Goal: Task Accomplishment & Management: Manage account settings

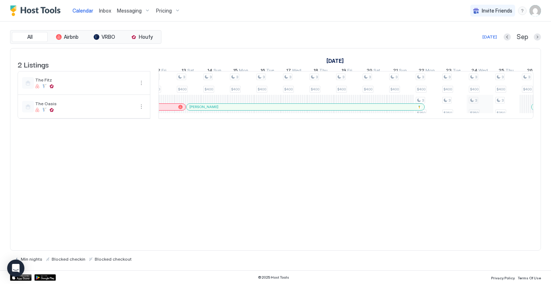
scroll to position [0, 621]
drag, startPoint x: 253, startPoint y: 112, endPoint x: 255, endPoint y: 133, distance: 22.0
click at [255, 126] on div "2 Listings August 2025 September 2025 October 2025 20 Wed 21 Thu 22 Fri 23 Sat …" at bounding box center [275, 87] width 530 height 78
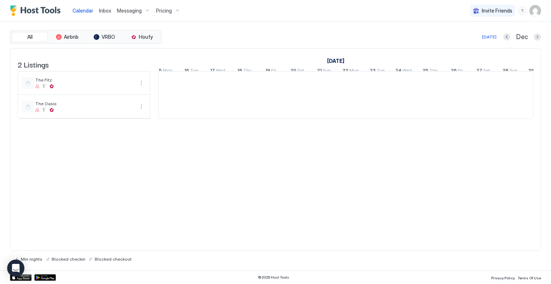
scroll to position [0, 972]
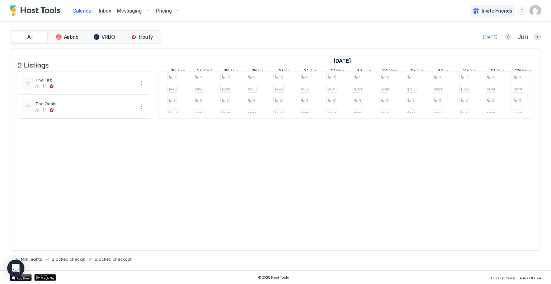
click at [318, 236] on div "2 Listings May 2026 June 2026 7 Thu 8 Fri 9 Sat 10 Sun 11 Mon 12 Tue 13 Wed 14 …" at bounding box center [275, 149] width 531 height 203
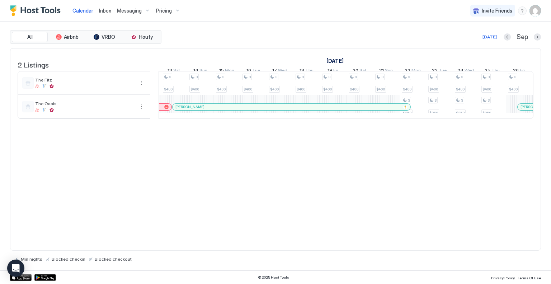
scroll to position [0, 642]
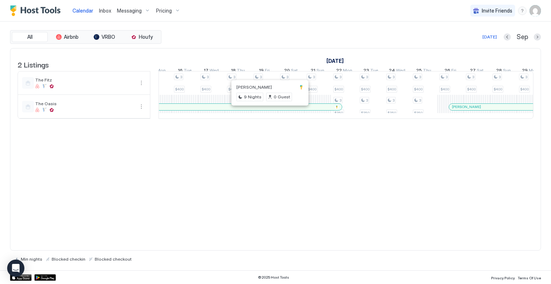
click at [268, 110] on div at bounding box center [269, 107] width 6 height 6
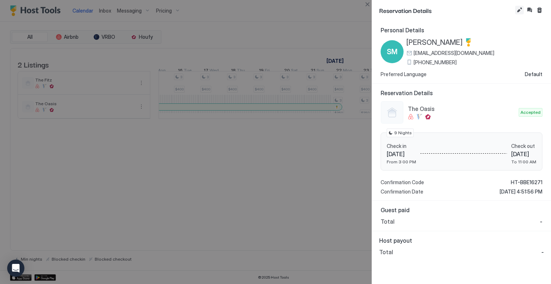
click at [519, 11] on button "Edit reservation" at bounding box center [519, 10] width 9 height 9
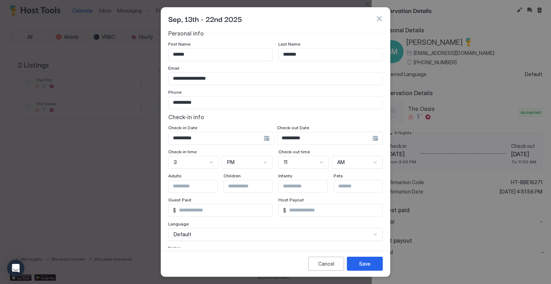
click at [372, 138] on div "**********" at bounding box center [330, 138] width 106 height 13
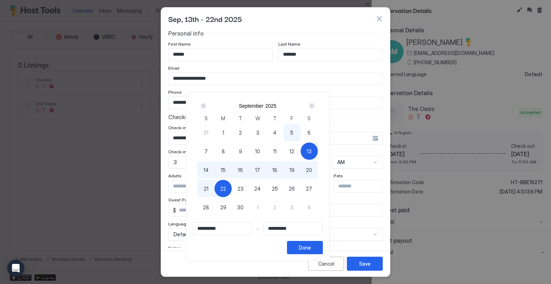
click at [314, 107] on div "Next" at bounding box center [312, 106] width 6 height 6
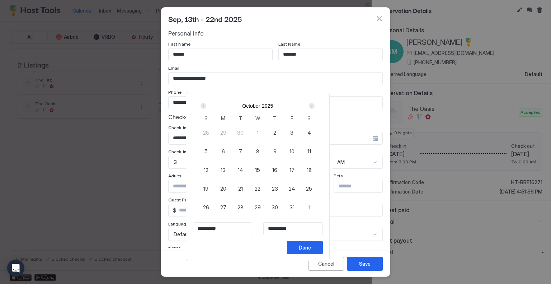
click at [314, 107] on div "Next" at bounding box center [312, 106] width 6 height 6
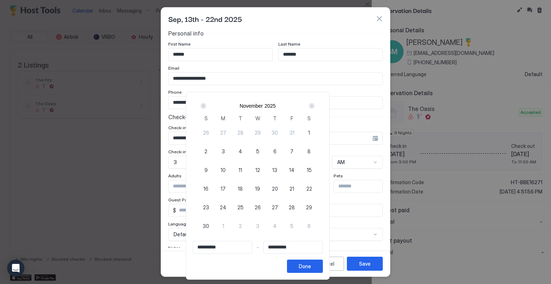
click at [293, 153] on span "7" at bounding box center [291, 151] width 3 height 8
type input "**********"
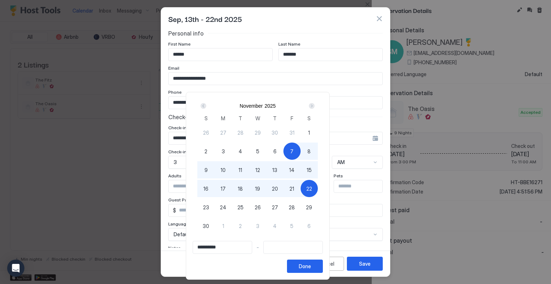
type input "**********"
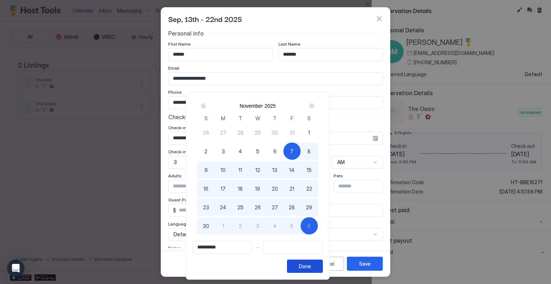
click at [311, 265] on div "Done" at bounding box center [305, 266] width 12 height 8
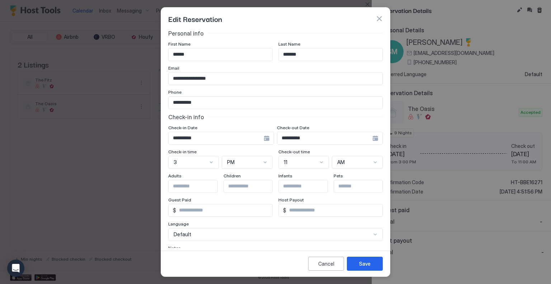
click at [264, 138] on div "**********" at bounding box center [221, 138] width 106 height 13
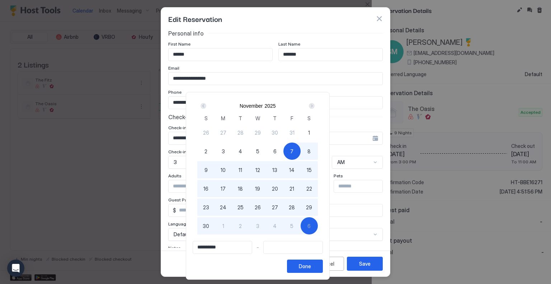
click at [206, 106] on div "Prev" at bounding box center [203, 106] width 6 height 6
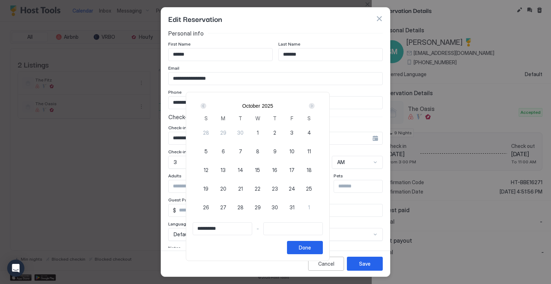
click at [206, 106] on div "Prev" at bounding box center [203, 106] width 6 height 6
click at [312, 148] on span "13" at bounding box center [309, 151] width 5 height 8
type input "**********"
click at [314, 104] on div "Next" at bounding box center [312, 106] width 6 height 6
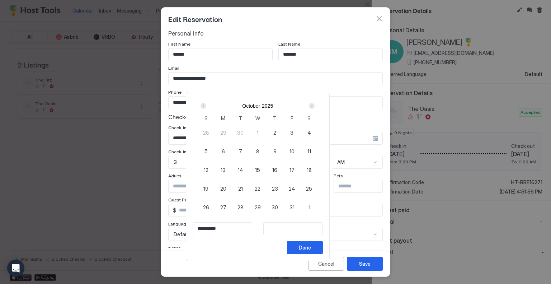
click at [314, 104] on div "Next" at bounding box center [312, 106] width 6 height 6
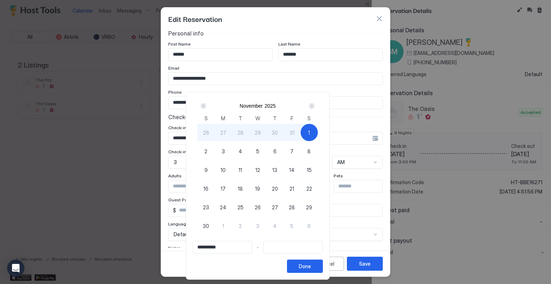
type input "**********"
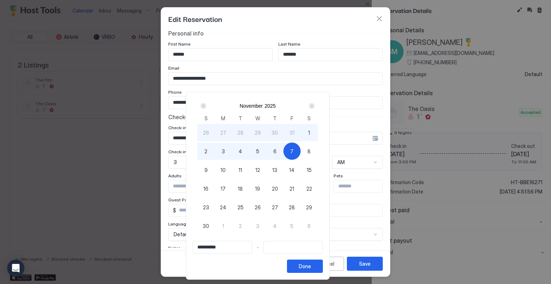
click at [293, 152] on span "7" at bounding box center [291, 151] width 3 height 8
type input "**********"
click at [323, 267] on button "Done" at bounding box center [305, 265] width 36 height 13
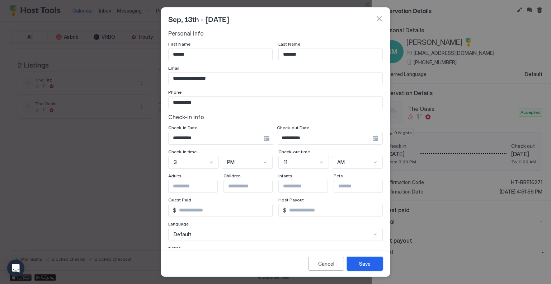
click at [364, 263] on div "Save" at bounding box center [364, 264] width 11 height 8
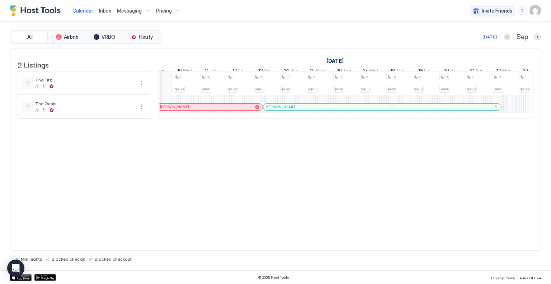
scroll to position [0, 505]
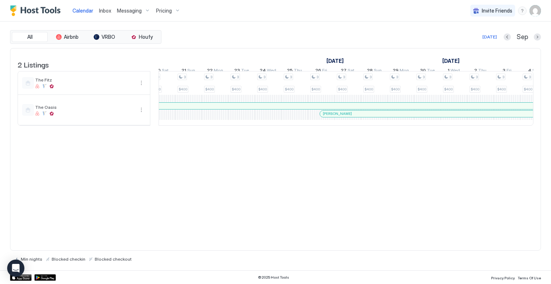
click at [343, 117] on div at bounding box center [344, 114] width 6 height 6
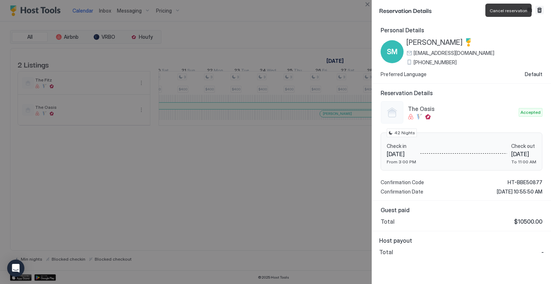
click at [538, 11] on button "Cancel reservation" at bounding box center [539, 10] width 9 height 9
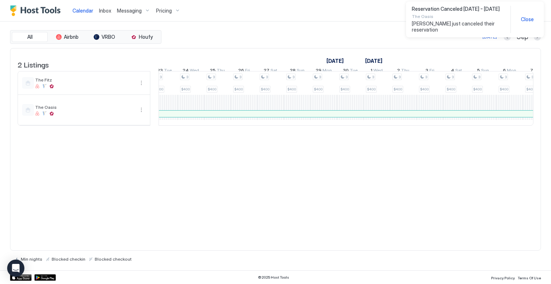
scroll to position [0, 978]
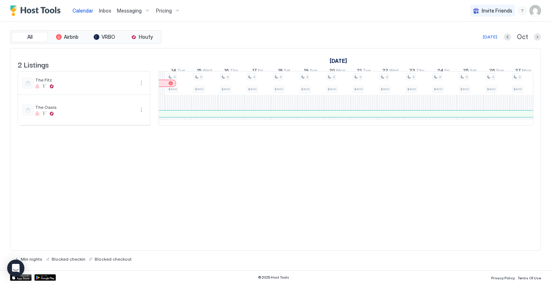
click at [104, 11] on span "Inbox" at bounding box center [105, 11] width 12 height 6
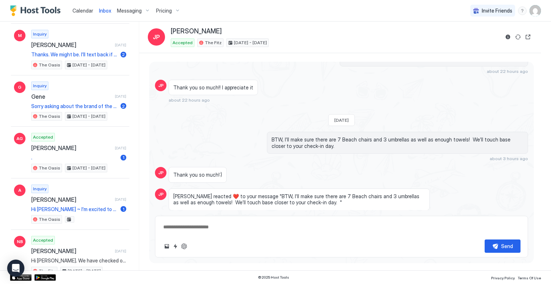
scroll to position [4384, 0]
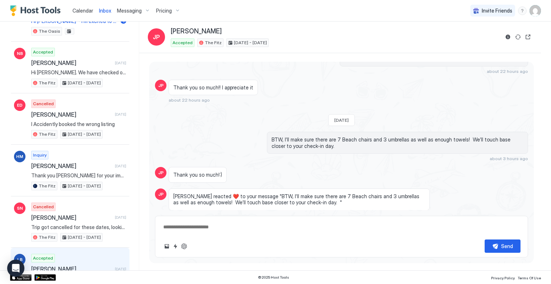
click at [82, 254] on div "Accepted Lynn Ballagh 7 months ago Hi Jonathan, Sorry we just saw your message.…" at bounding box center [78, 273] width 95 height 39
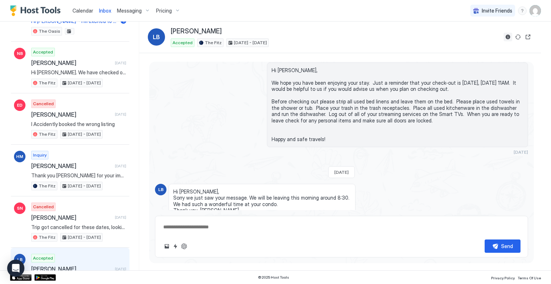
click at [507, 38] on button "Reservation information" at bounding box center [507, 37] width 9 height 9
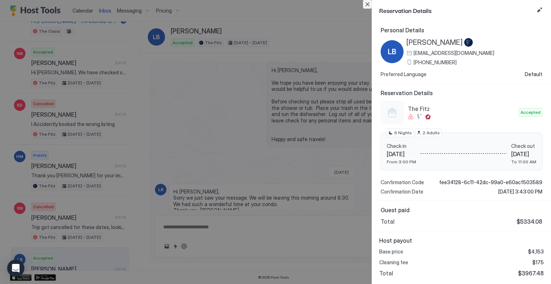
click at [366, 5] on button "Close" at bounding box center [367, 4] width 9 height 9
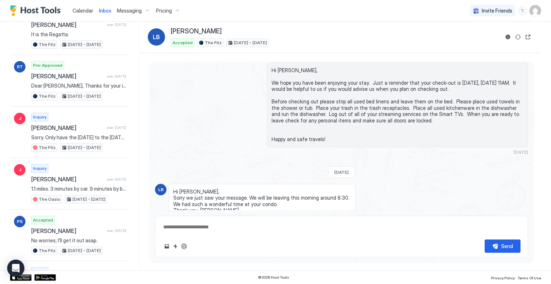
scroll to position [9216, 0]
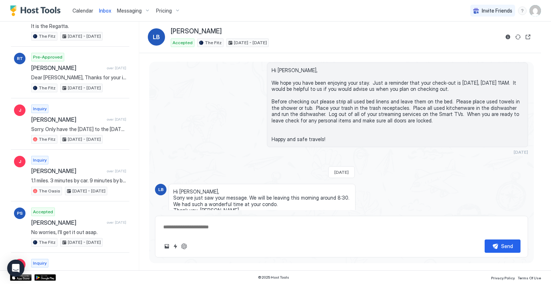
type textarea "*"
